Goal: Task Accomplishment & Management: Manage account settings

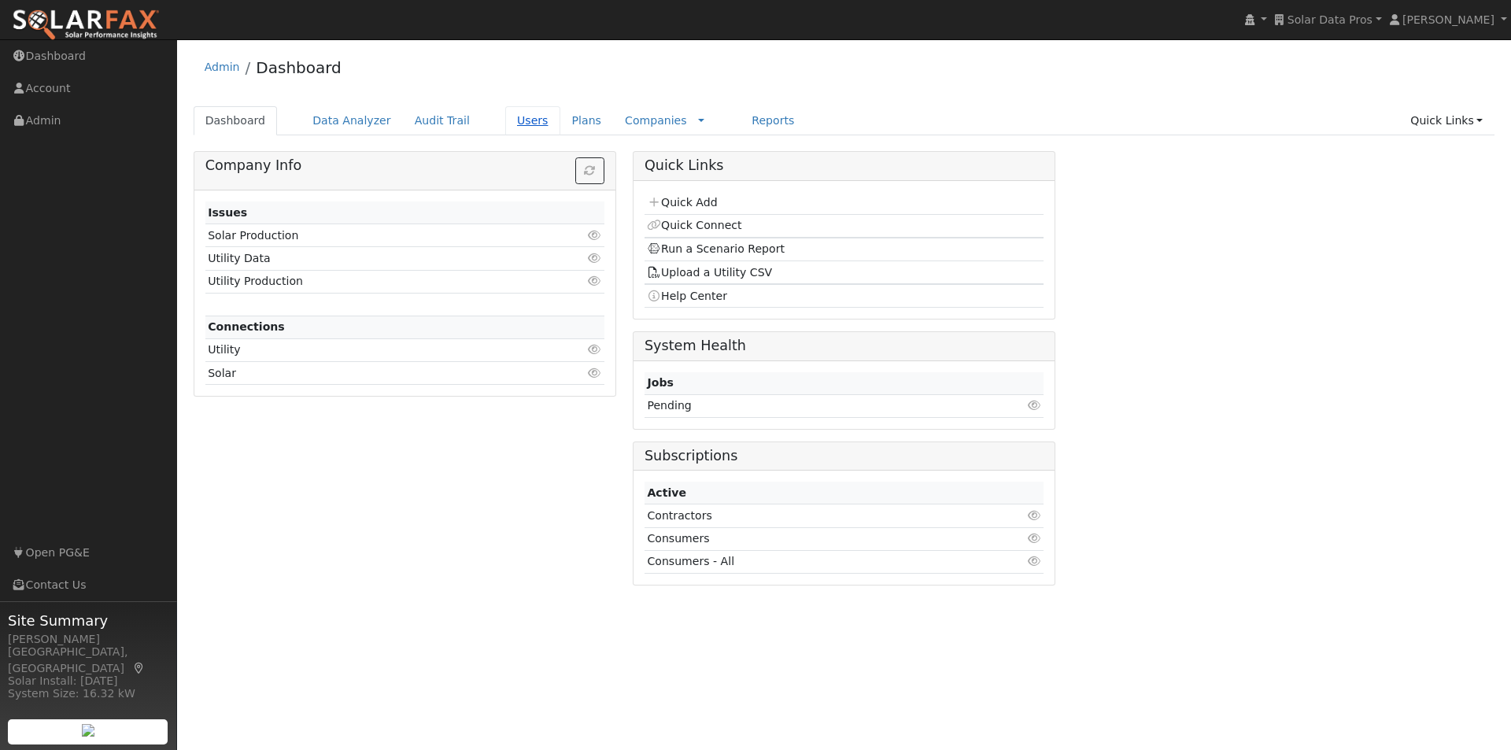
click at [505, 117] on link "Users" at bounding box center [532, 120] width 55 height 29
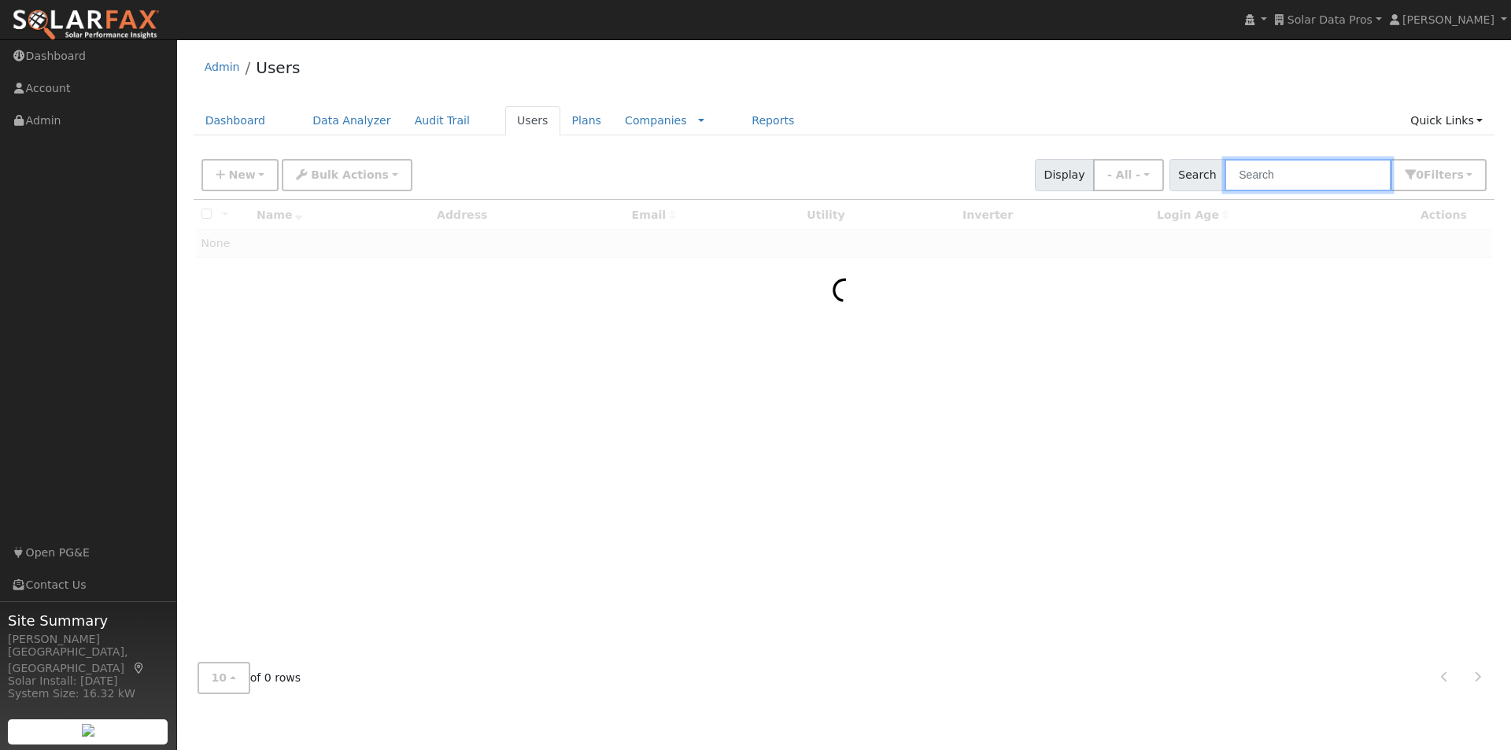
click at [1311, 168] on input "text" at bounding box center [1308, 175] width 167 height 32
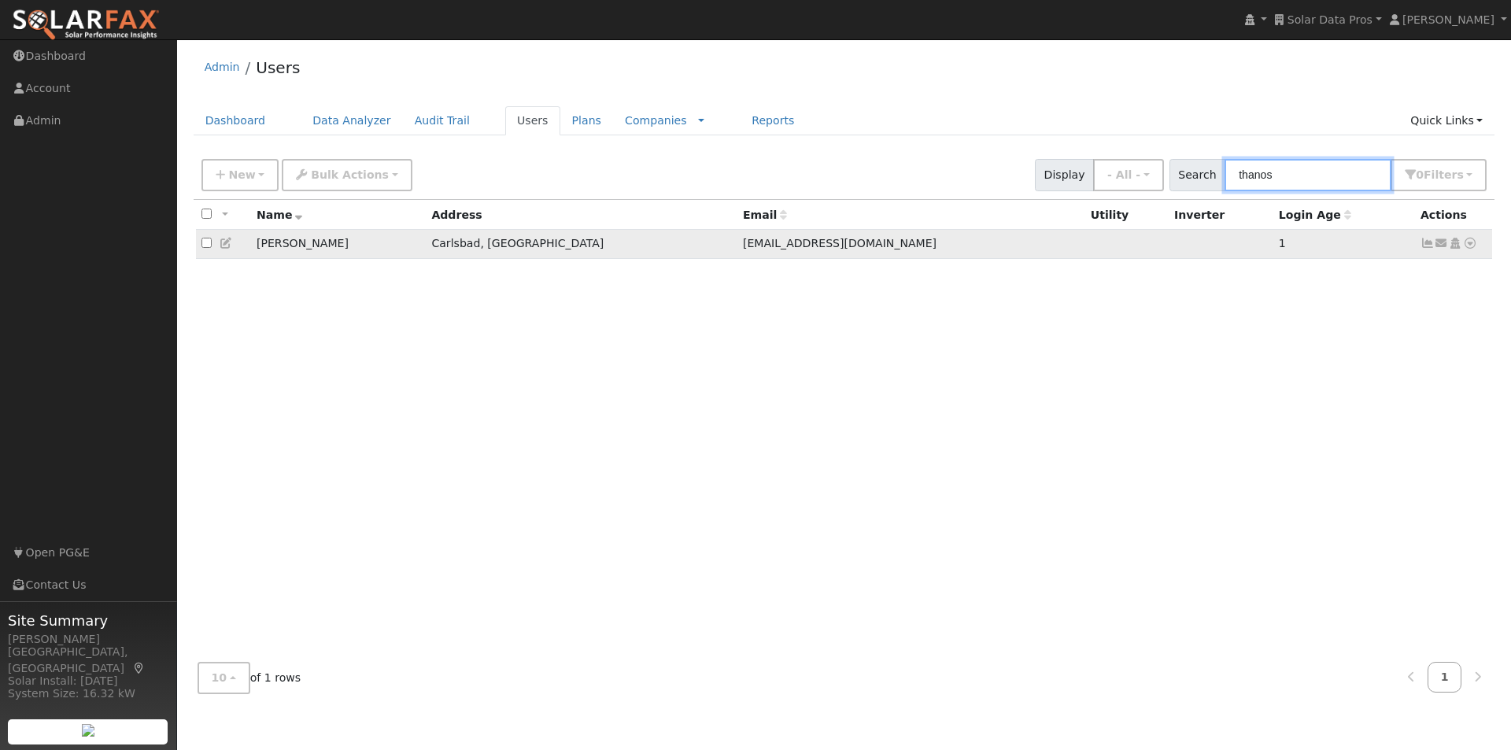
type input "thanos"
click at [227, 247] on icon at bounding box center [227, 243] width 14 height 11
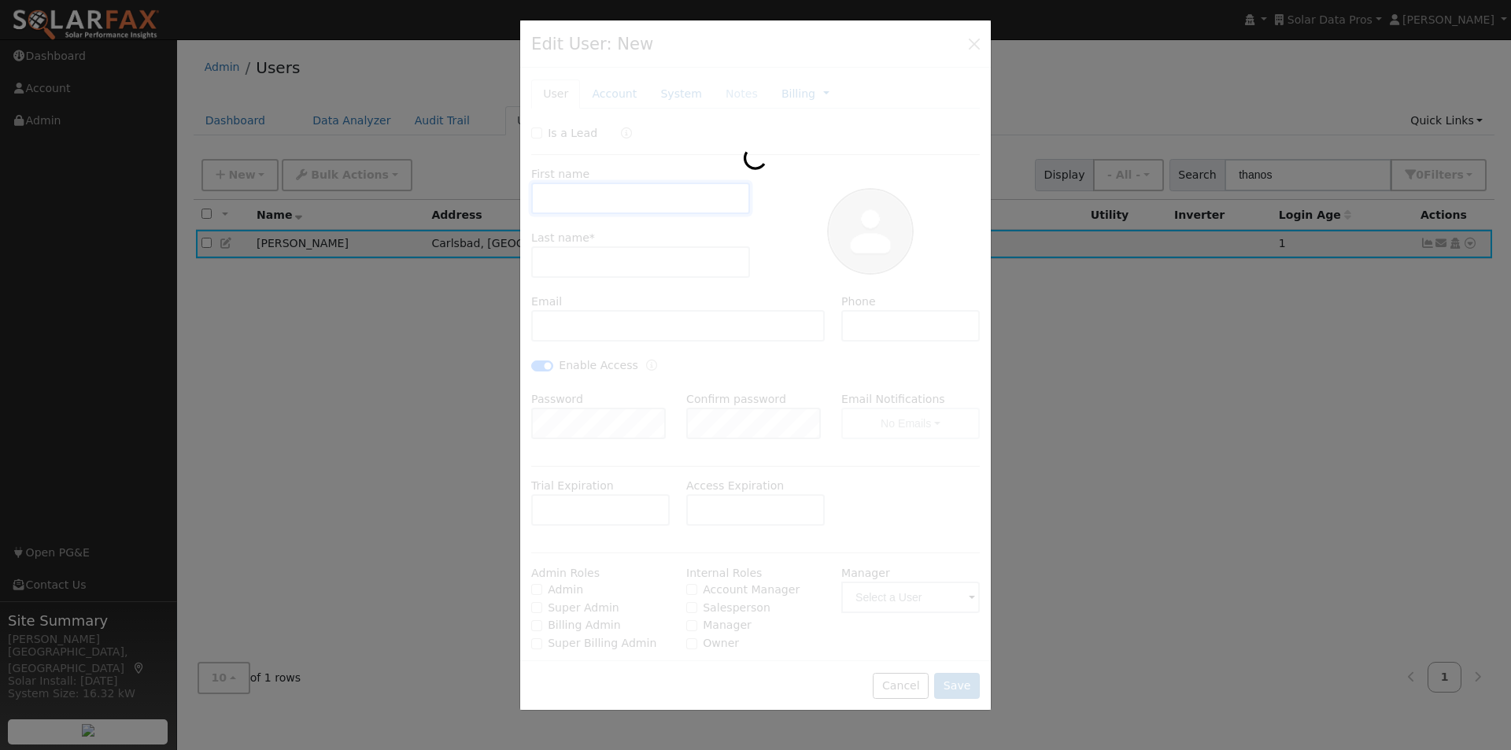
type input "Greg"
type input "Thanos"
type input "gregthanos@yahoo.com"
type input "(310) 927-6162"
checkbox input "true"
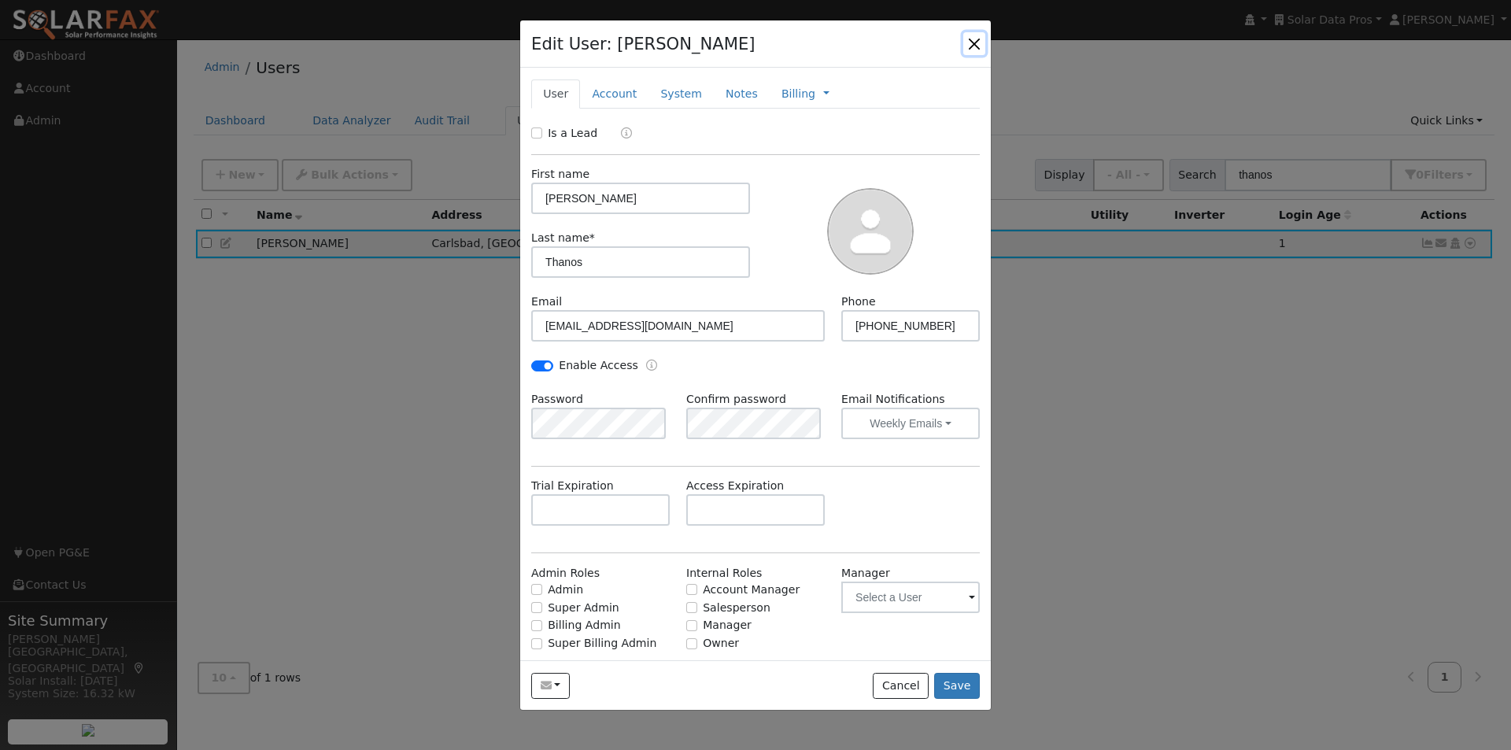
click at [974, 43] on button "button" at bounding box center [974, 43] width 22 height 22
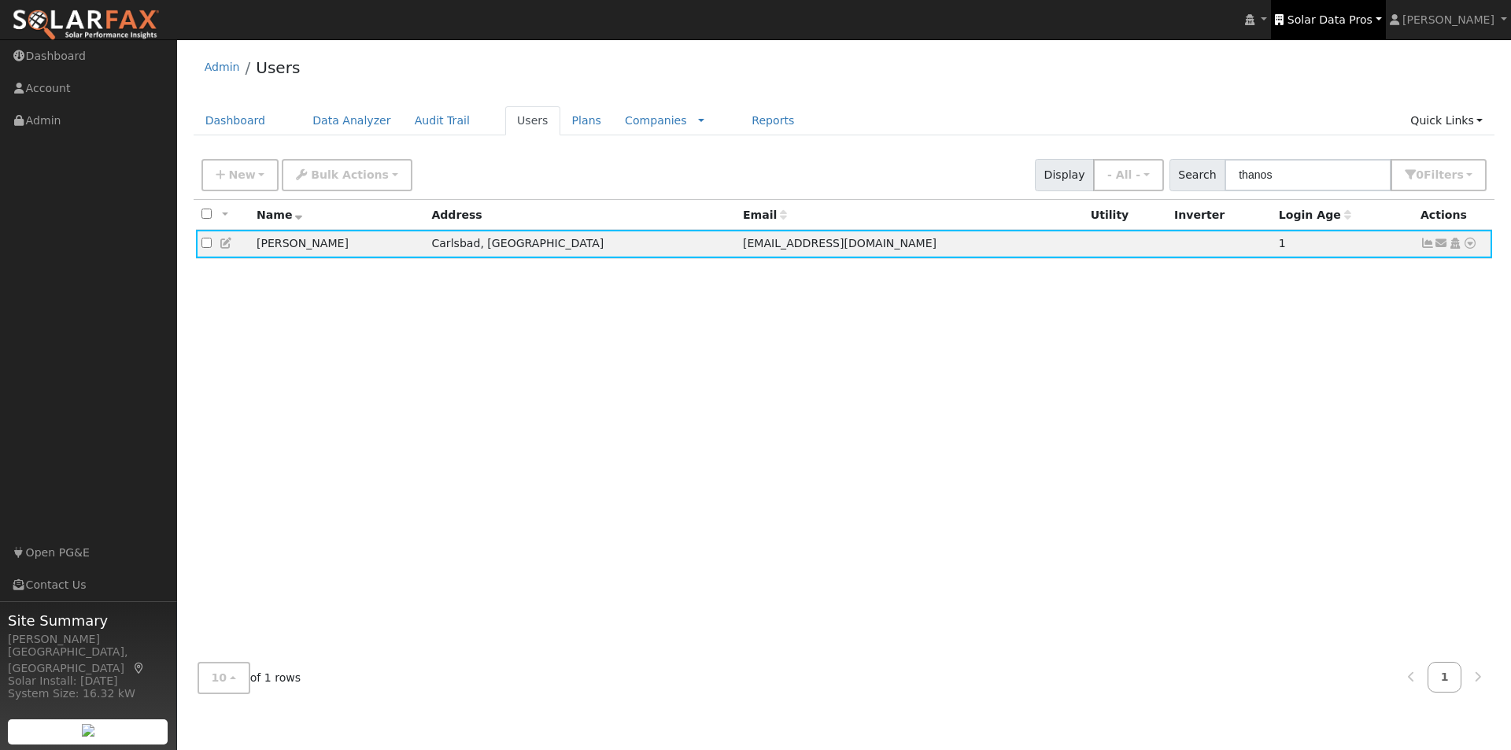
click at [1368, 13] on span "Solar Data Pros" at bounding box center [1330, 19] width 85 height 13
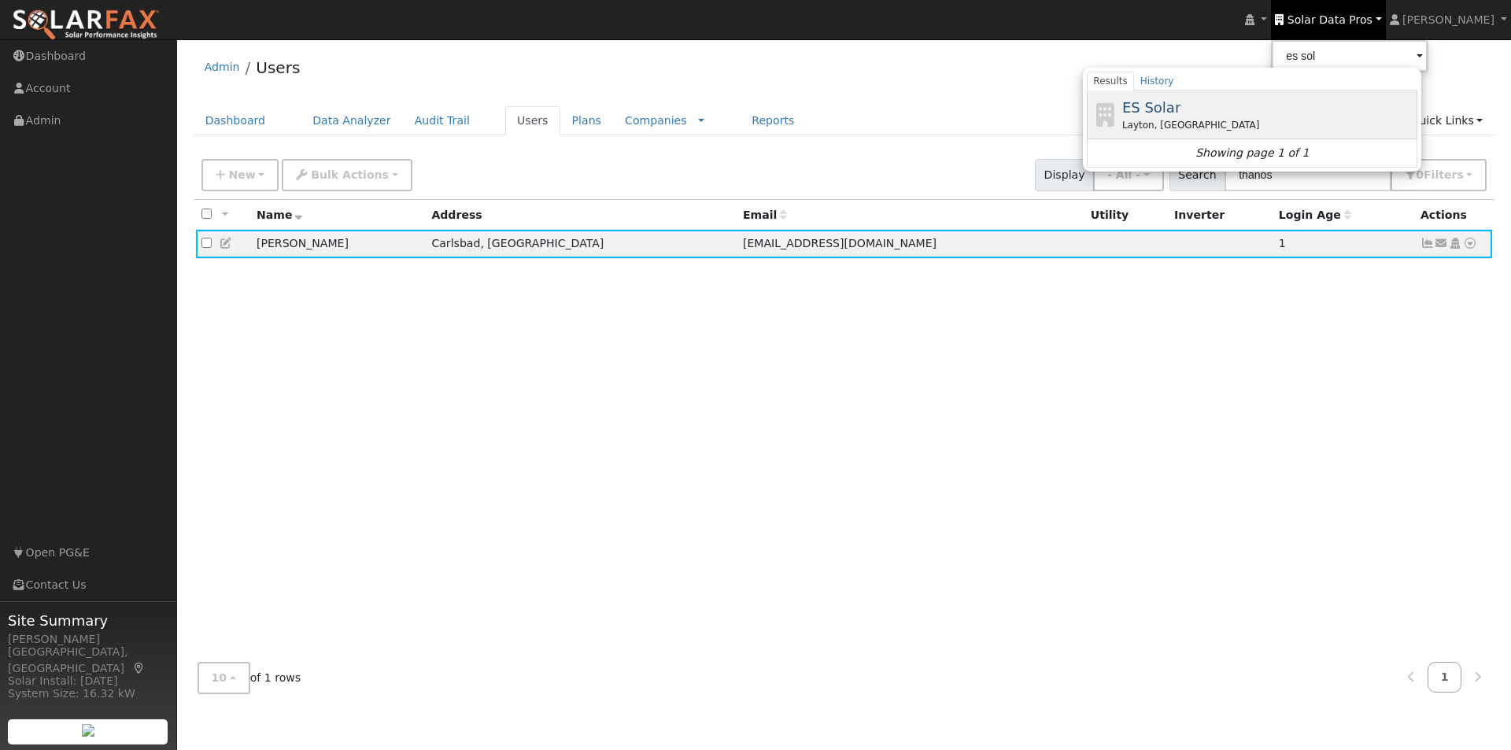
click at [1169, 100] on span "ES Solar" at bounding box center [1151, 107] width 58 height 17
type input "ES Solar"
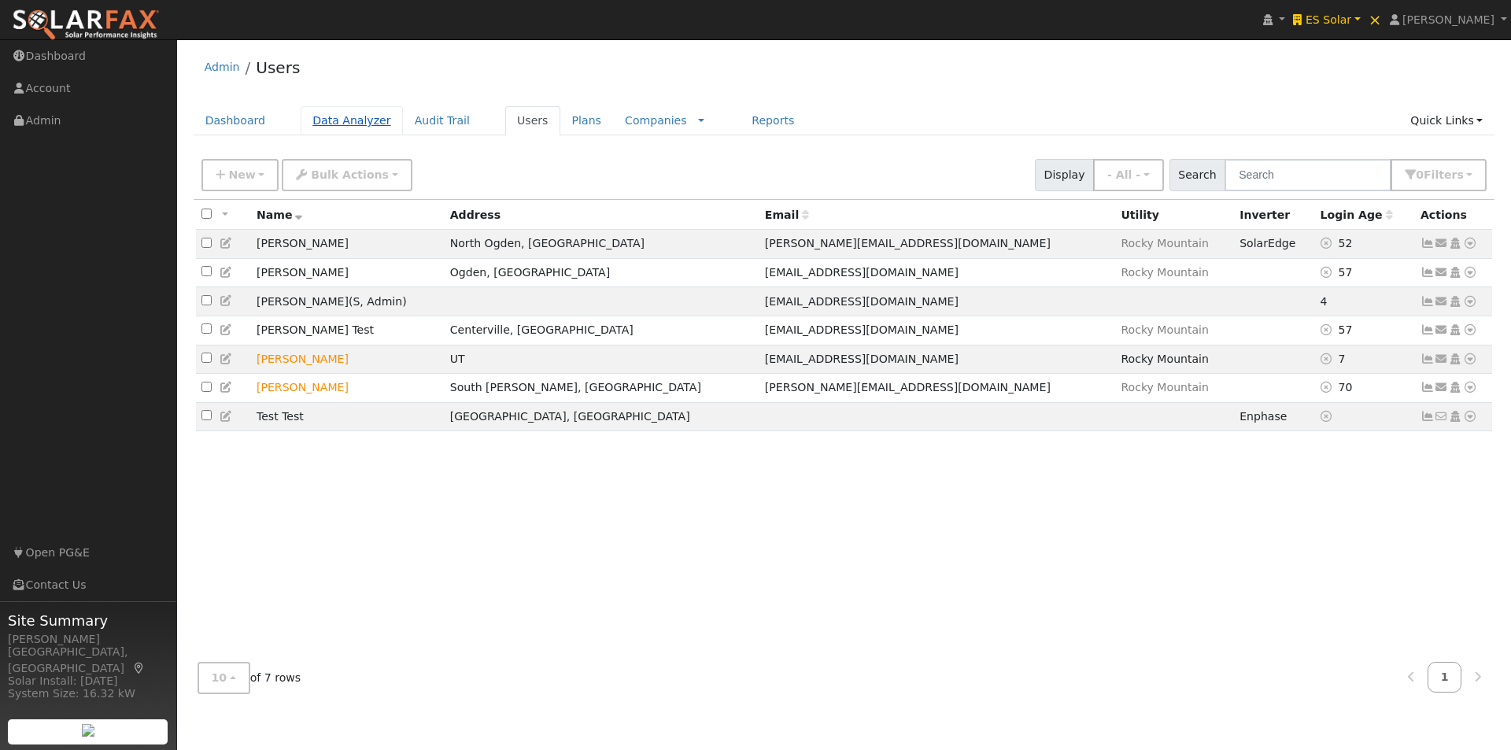
click at [327, 121] on link "Data Analyzer" at bounding box center [352, 120] width 102 height 29
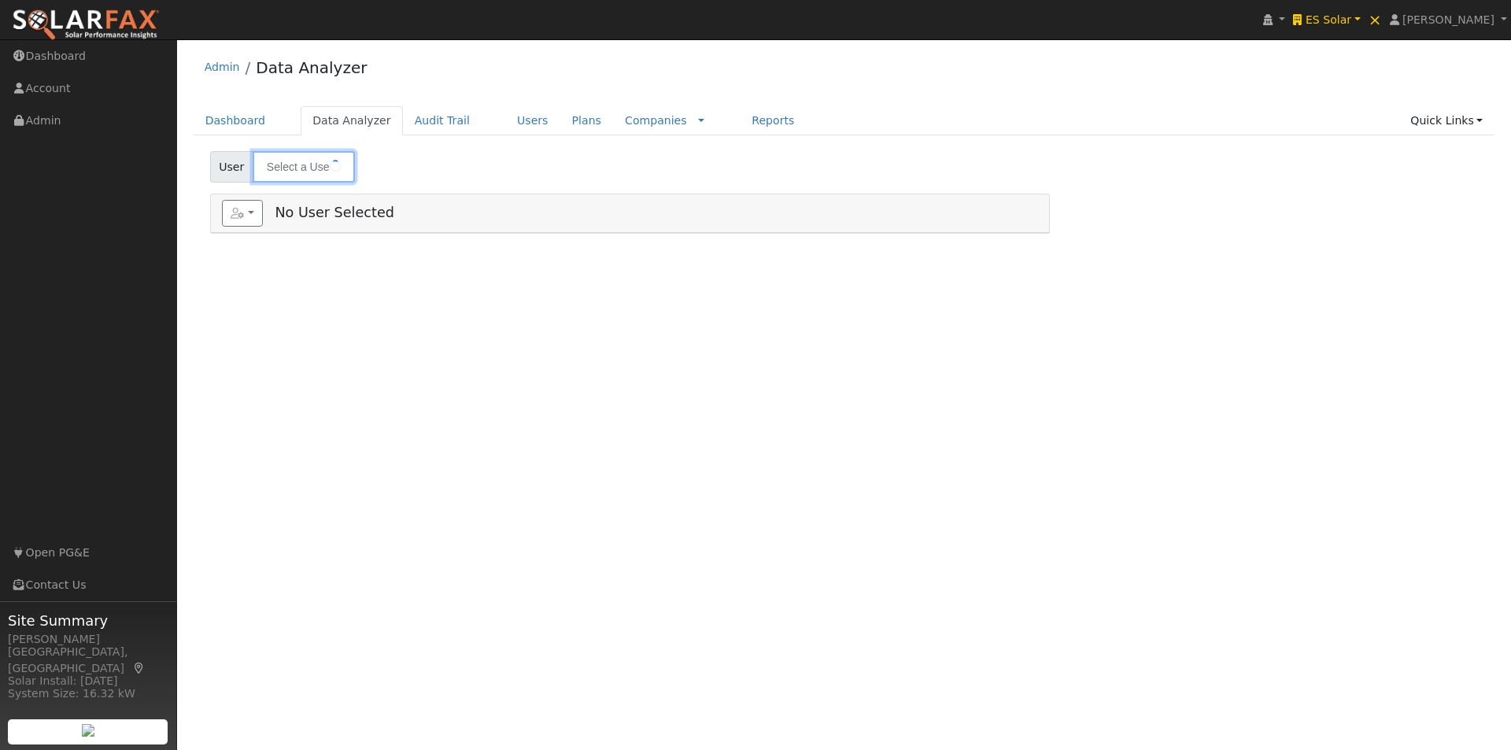
type input "[PERSON_NAME]"
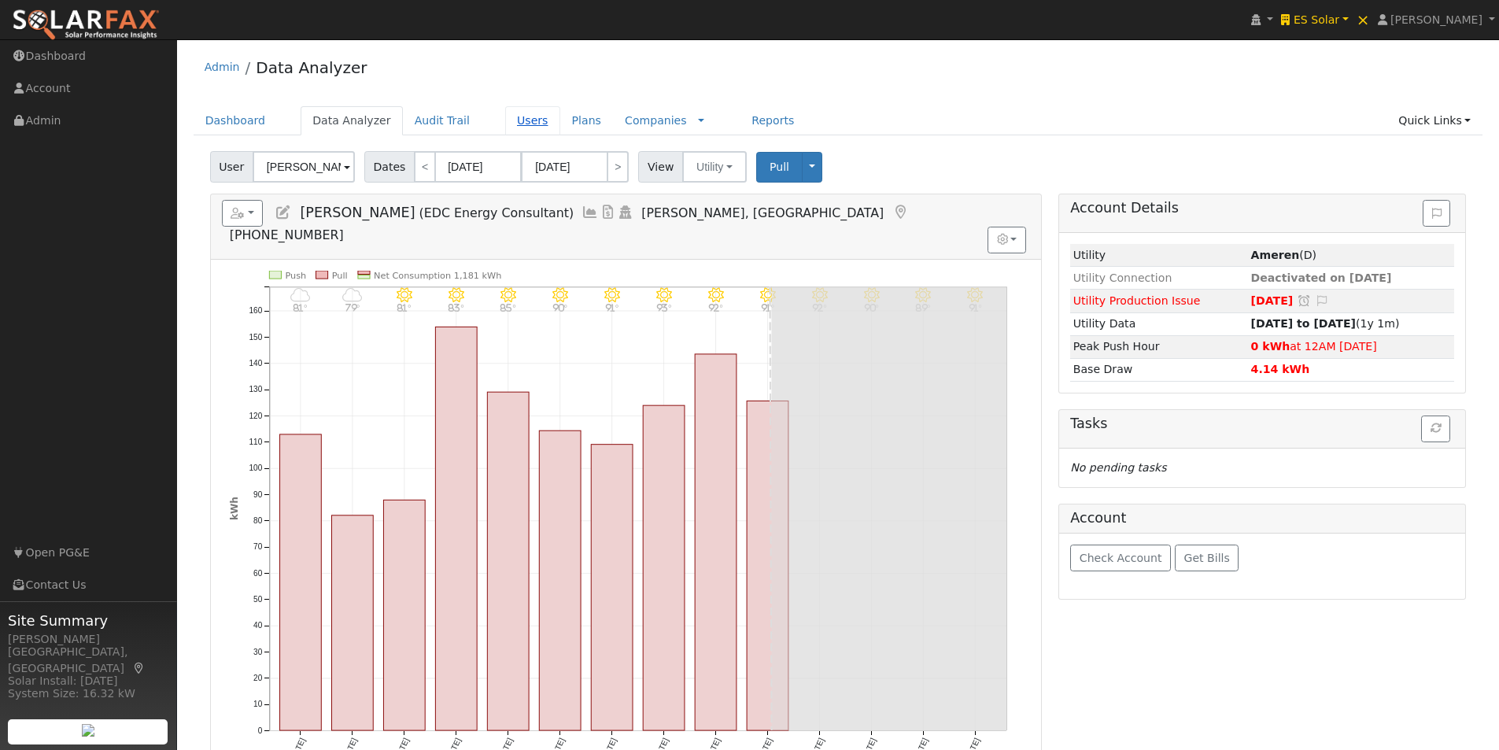
click at [512, 120] on link "Users" at bounding box center [532, 120] width 55 height 29
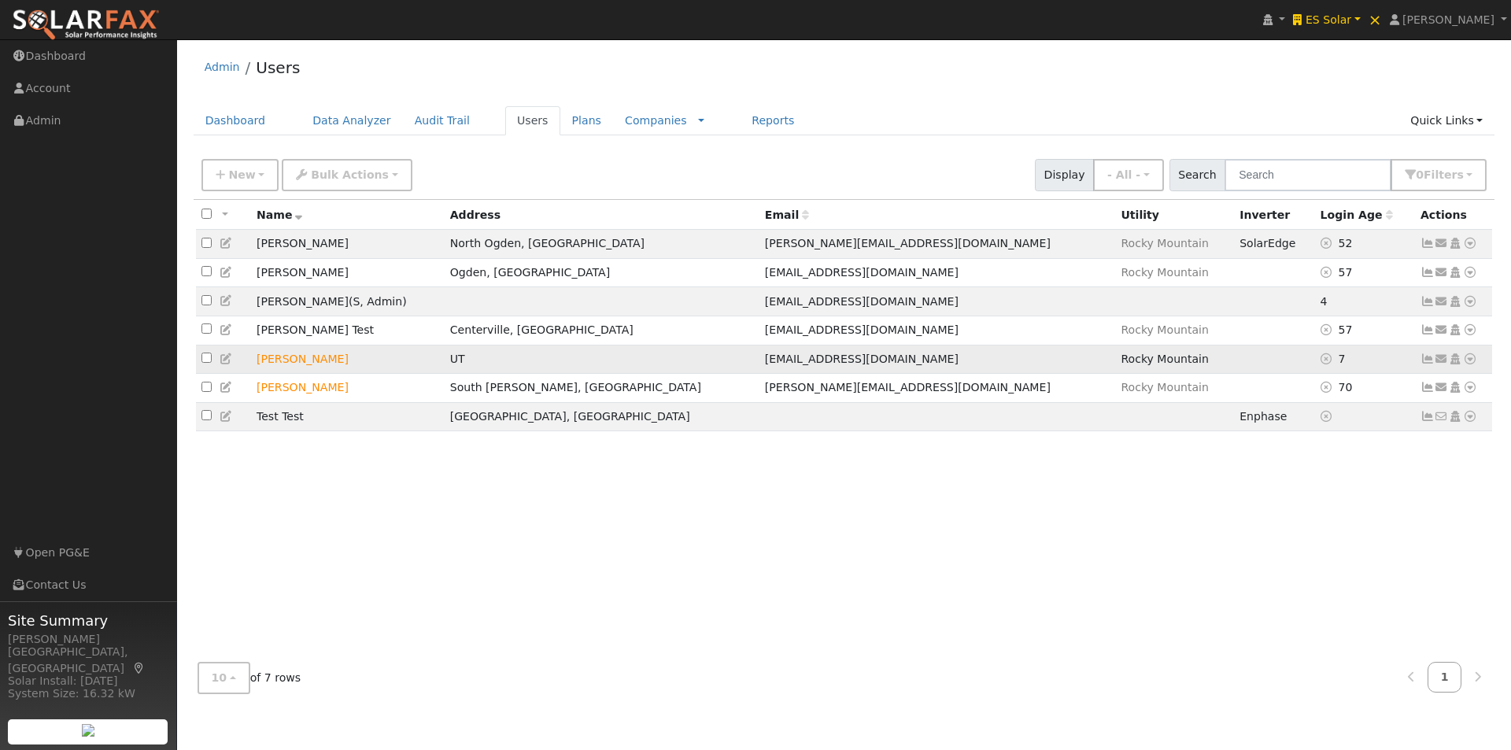
click at [345, 367] on td "[PERSON_NAME]" at bounding box center [348, 359] width 194 height 29
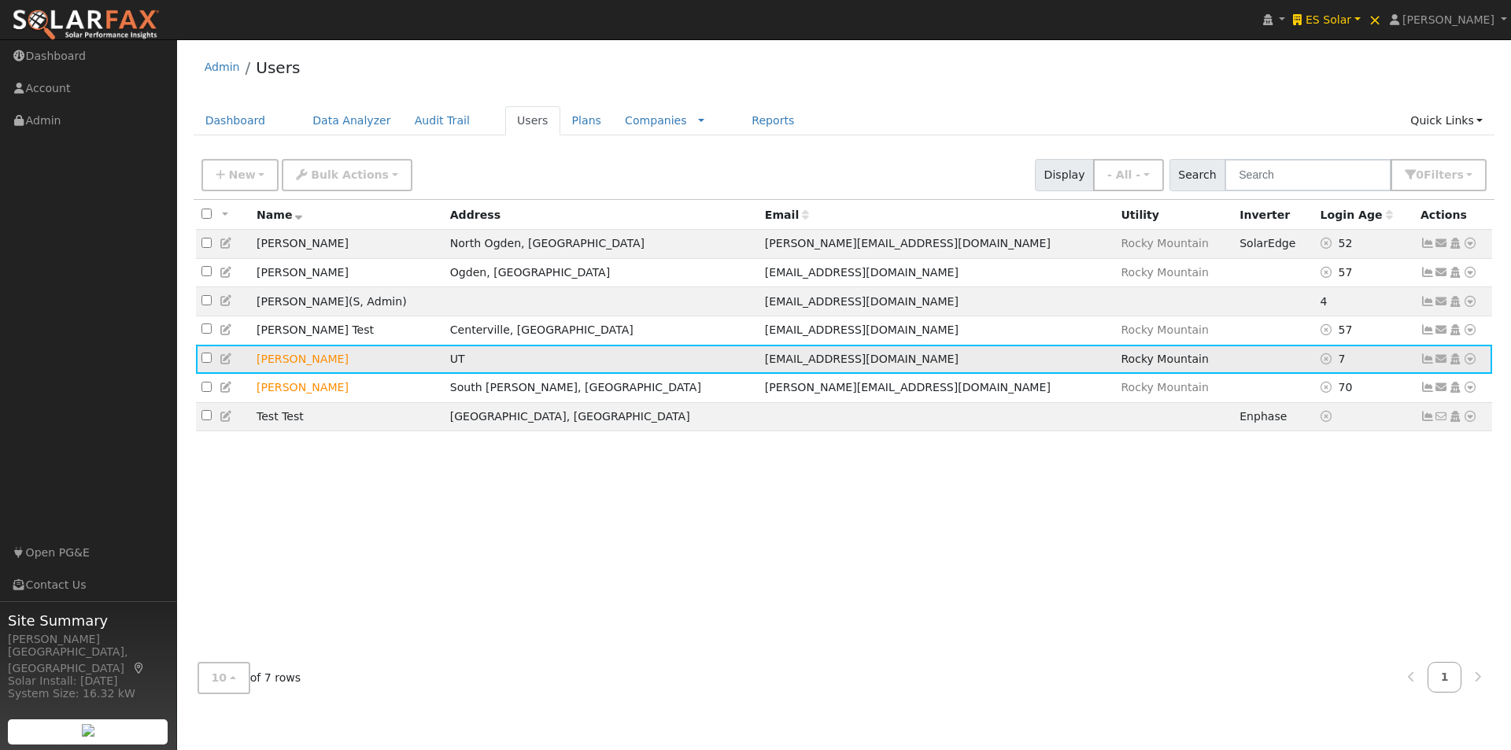
click at [1469, 364] on icon at bounding box center [1470, 358] width 14 height 11
click at [1409, 388] on link "Data Analyzer" at bounding box center [1419, 386] width 114 height 22
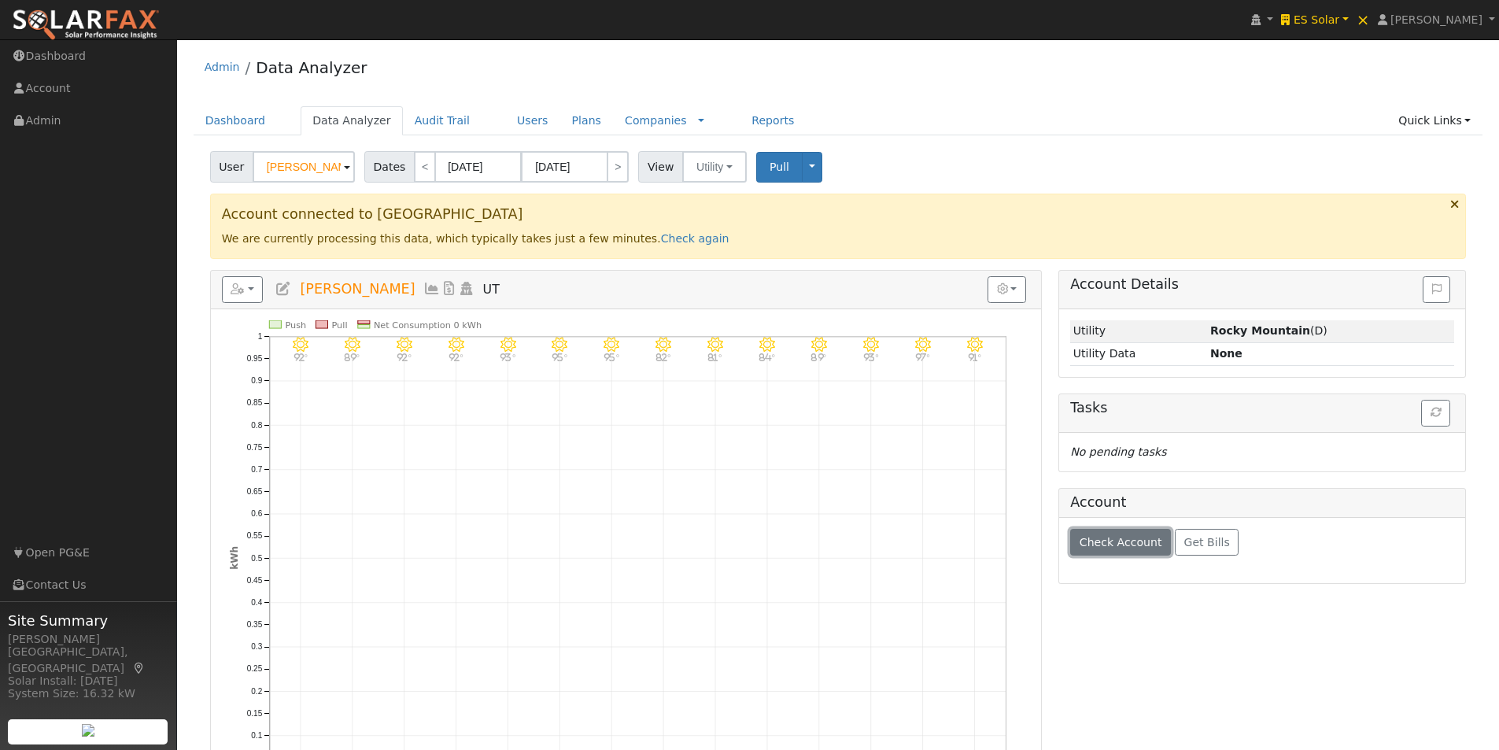
click at [1092, 539] on span "Check Account" at bounding box center [1121, 542] width 83 height 13
